Goal: Task Accomplishment & Management: Use online tool/utility

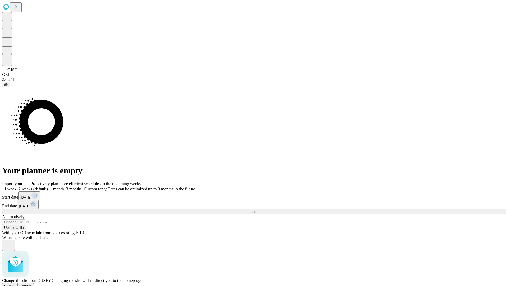
click at [32, 284] on span "Confirm" at bounding box center [26, 286] width 12 height 4
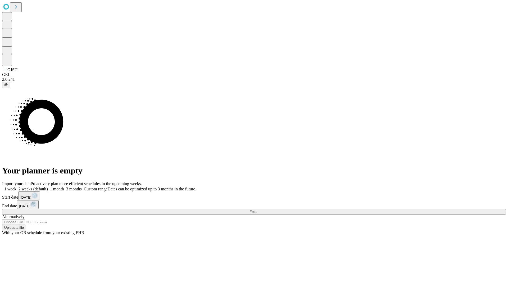
click at [16, 187] on label "1 week" at bounding box center [9, 189] width 14 height 4
click at [258, 210] on span "Fetch" at bounding box center [254, 212] width 9 height 4
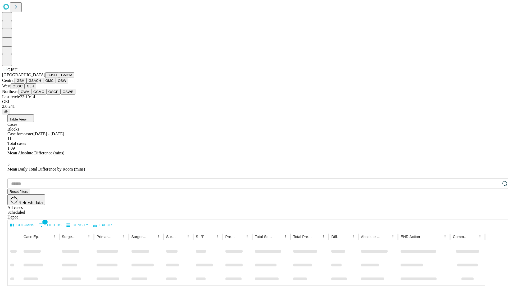
click at [59, 78] on button "GMCM" at bounding box center [66, 75] width 15 height 6
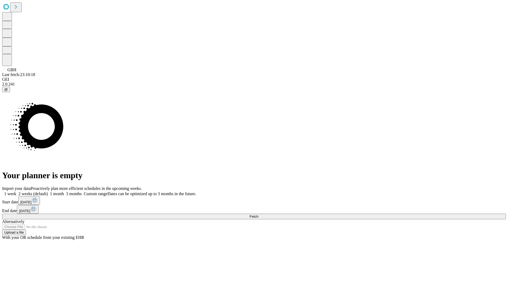
click at [258, 214] on span "Fetch" at bounding box center [254, 216] width 9 height 4
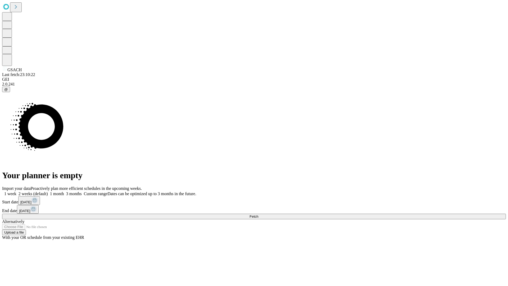
click at [16, 191] on label "1 week" at bounding box center [9, 193] width 14 height 4
click at [258, 214] on span "Fetch" at bounding box center [254, 216] width 9 height 4
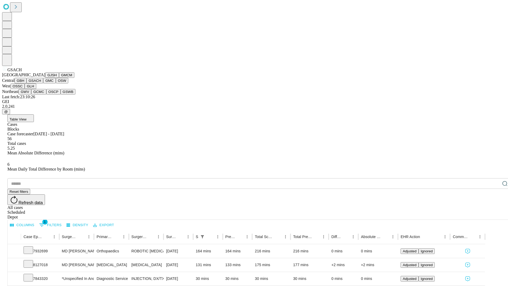
click at [43, 83] on button "GMC" at bounding box center [49, 81] width 12 height 6
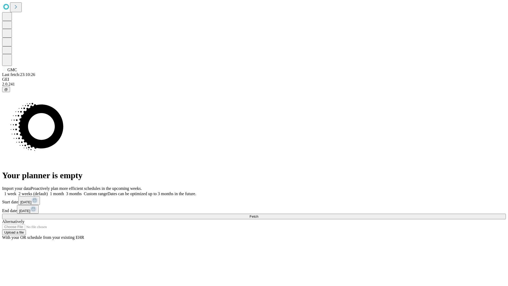
click at [16, 191] on label "1 week" at bounding box center [9, 193] width 14 height 4
click at [258, 214] on span "Fetch" at bounding box center [254, 216] width 9 height 4
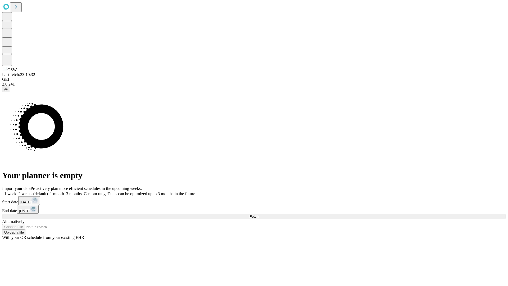
click at [16, 191] on label "1 week" at bounding box center [9, 193] width 14 height 4
click at [258, 214] on span "Fetch" at bounding box center [254, 216] width 9 height 4
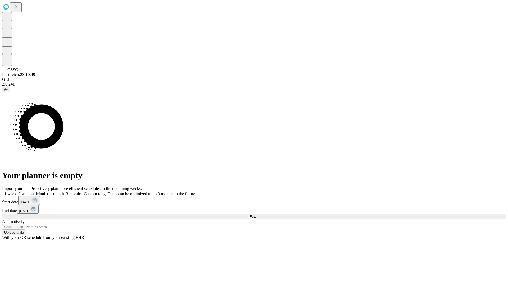
click at [16, 191] on label "1 week" at bounding box center [9, 193] width 14 height 4
click at [258, 214] on span "Fetch" at bounding box center [254, 216] width 9 height 4
click at [16, 191] on label "1 week" at bounding box center [9, 193] width 14 height 4
click at [258, 214] on span "Fetch" at bounding box center [254, 216] width 9 height 4
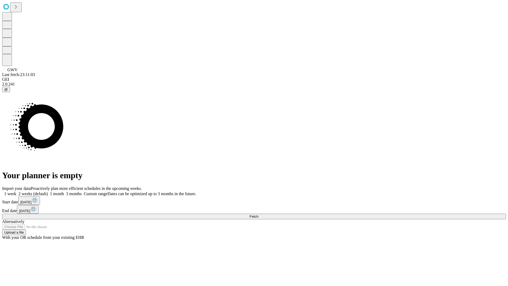
click at [258, 214] on span "Fetch" at bounding box center [254, 216] width 9 height 4
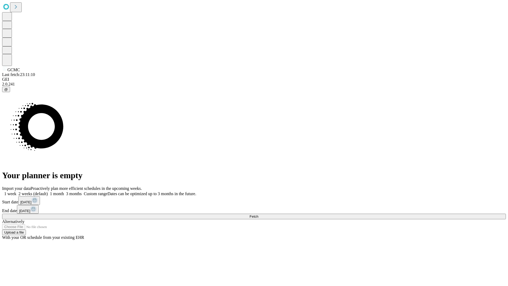
click at [16, 191] on label "1 week" at bounding box center [9, 193] width 14 height 4
click at [258, 214] on span "Fetch" at bounding box center [254, 216] width 9 height 4
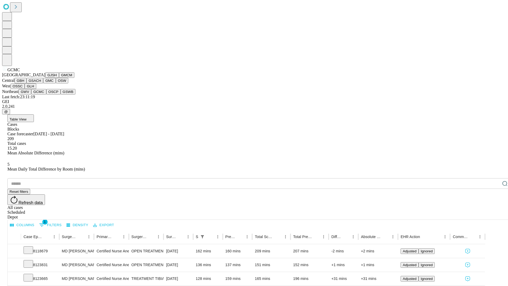
click at [46, 94] on button "OSCP" at bounding box center [53, 92] width 14 height 6
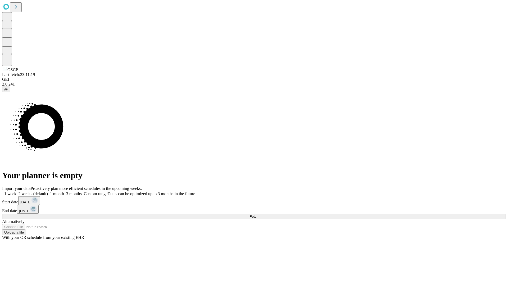
click at [16, 191] on label "1 week" at bounding box center [9, 193] width 14 height 4
click at [258, 214] on span "Fetch" at bounding box center [254, 216] width 9 height 4
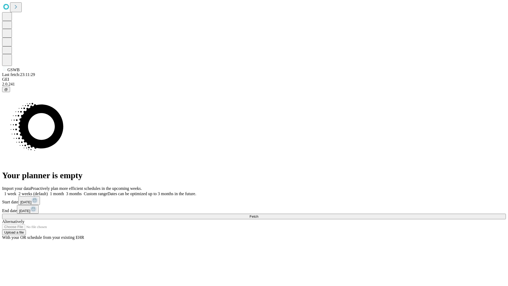
click at [16, 191] on label "1 week" at bounding box center [9, 193] width 14 height 4
click at [258, 214] on span "Fetch" at bounding box center [254, 216] width 9 height 4
